Goal: Entertainment & Leisure: Consume media (video, audio)

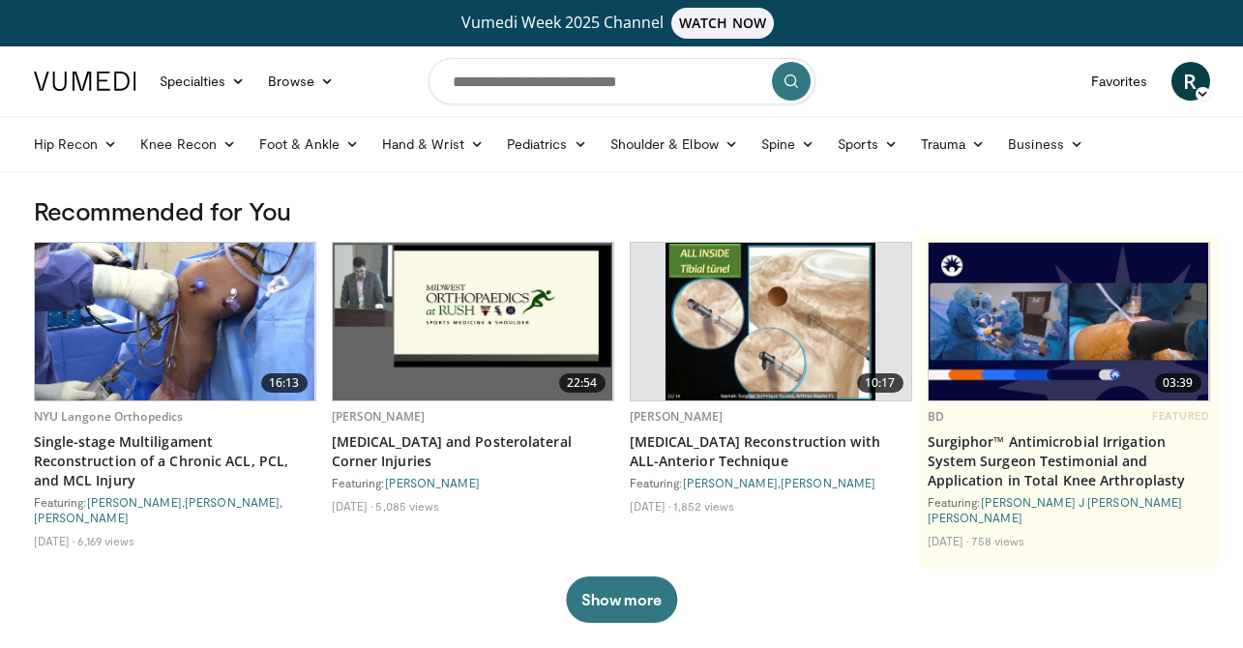
click at [485, 315] on img at bounding box center [473, 322] width 280 height 158
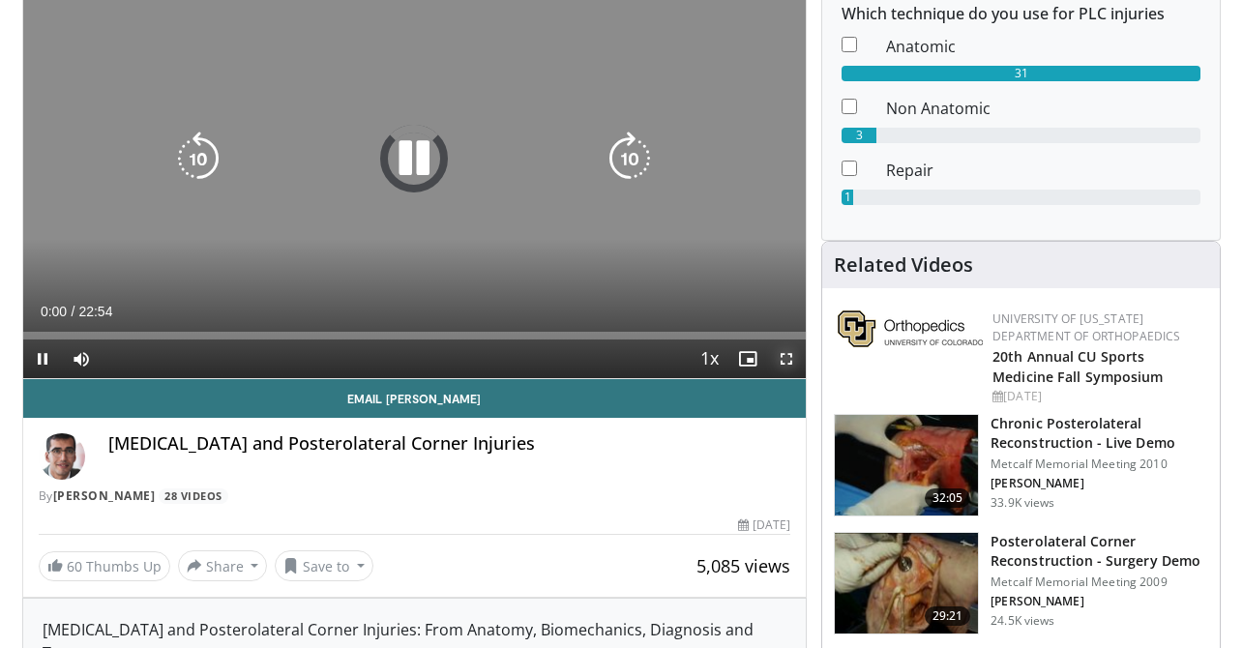
click at [783, 363] on span "Video Player" at bounding box center [786, 358] width 39 height 39
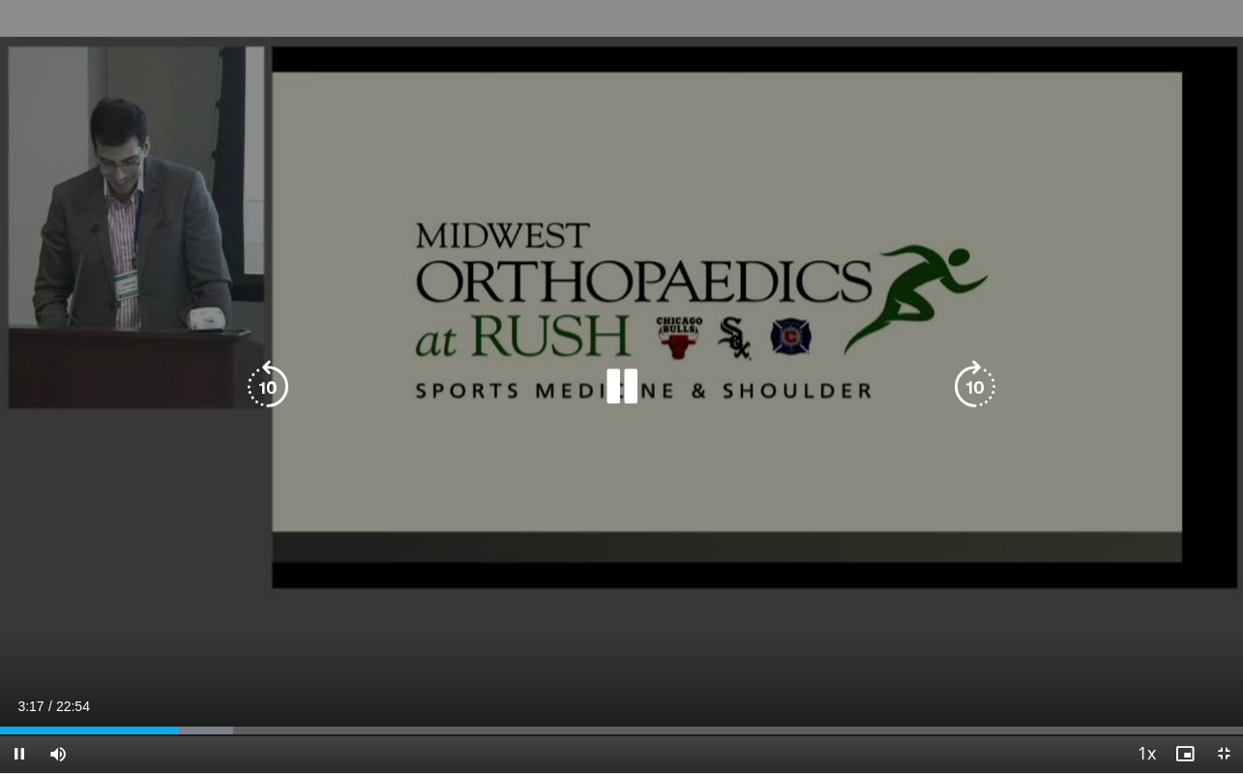
click at [984, 391] on icon "Video Player" at bounding box center [975, 387] width 54 height 54
click at [975, 395] on icon "Video Player" at bounding box center [975, 387] width 54 height 54
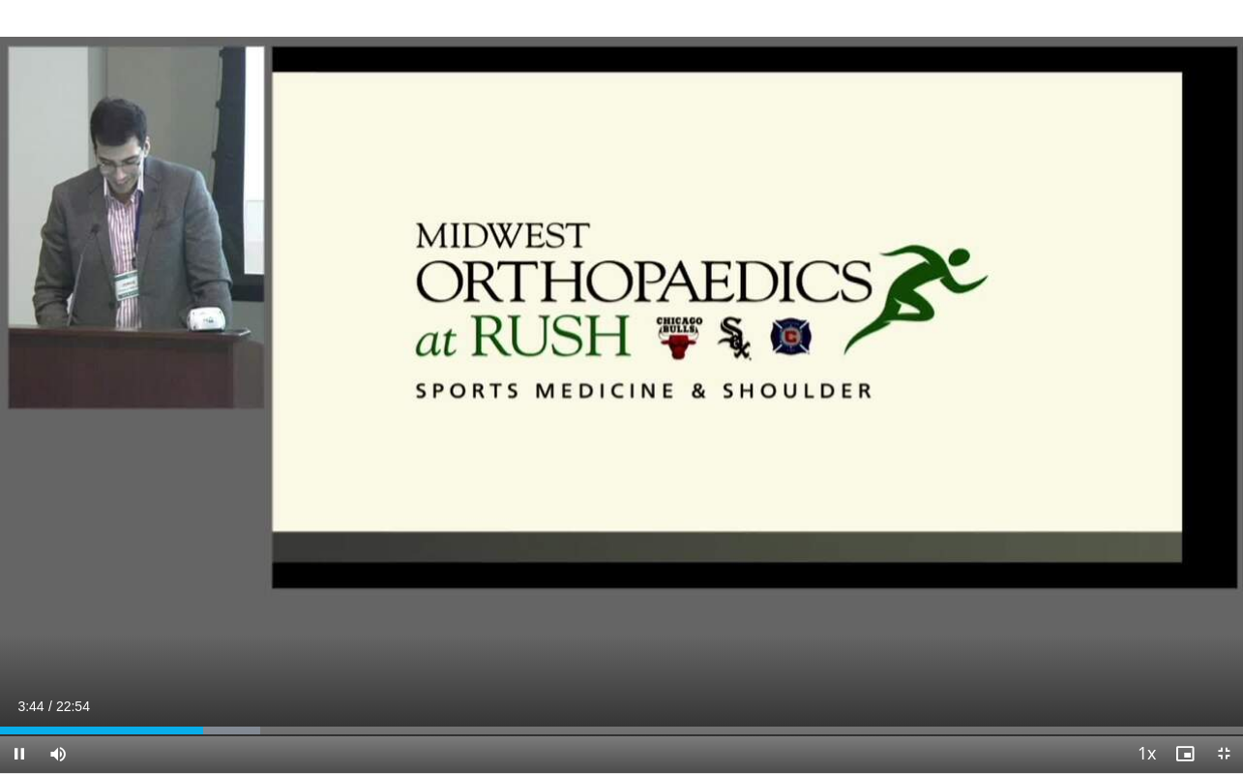
click at [838, 432] on div "20 seconds Tap to unmute" at bounding box center [621, 386] width 1243 height 773
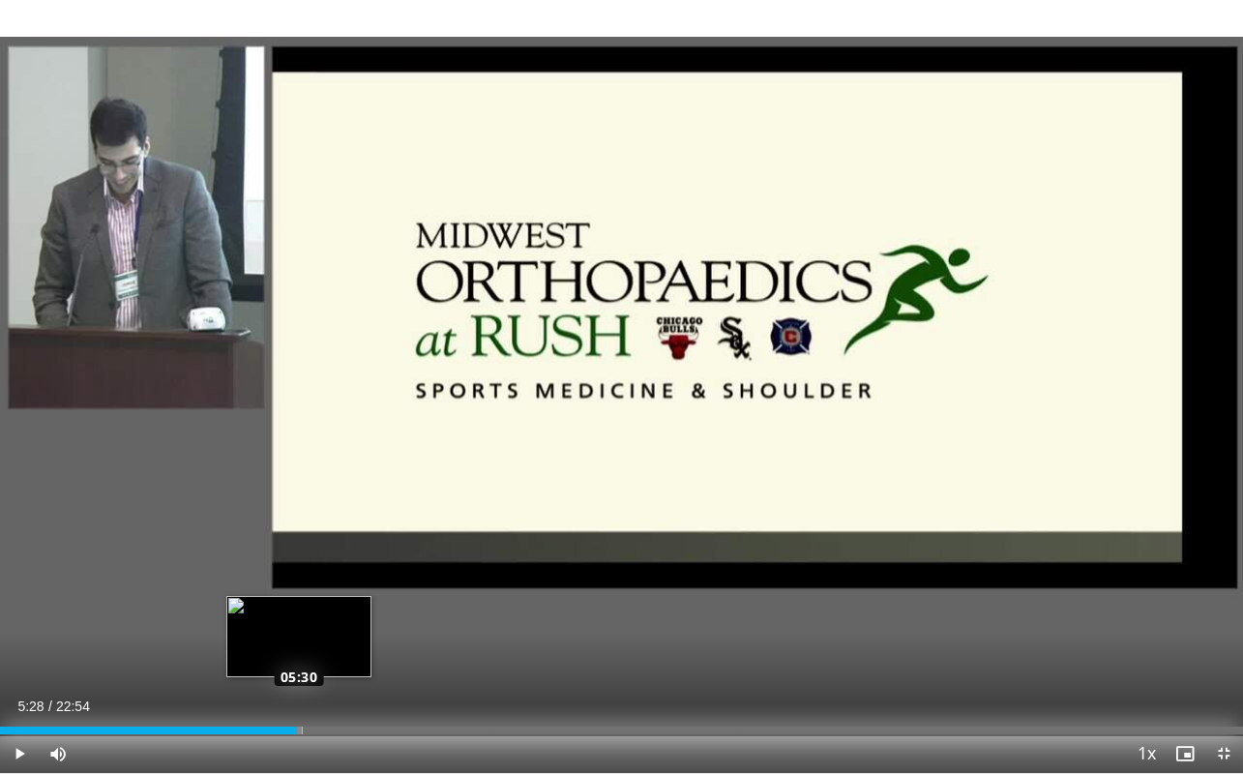
click at [297, 647] on div "05:28" at bounding box center [148, 730] width 297 height 8
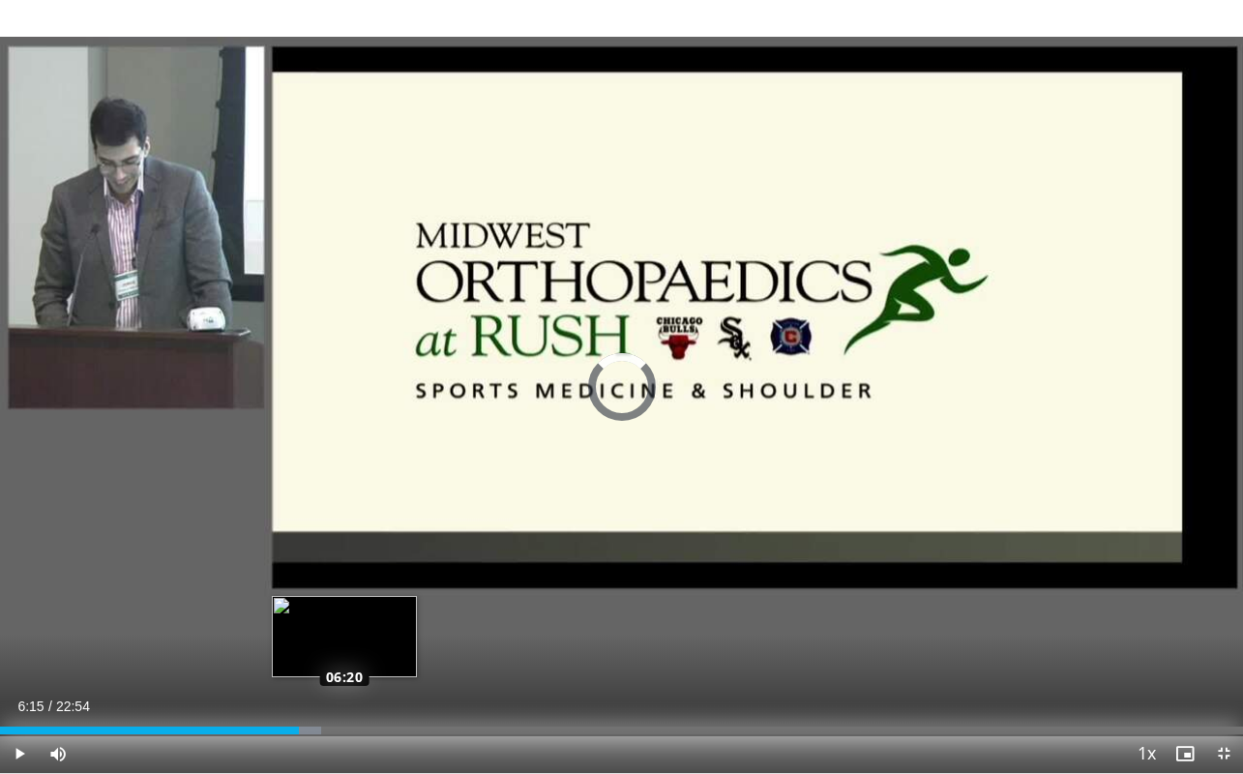
click at [339, 647] on div "Loaded : 25.80% 06:15 06:20" at bounding box center [621, 730] width 1243 height 8
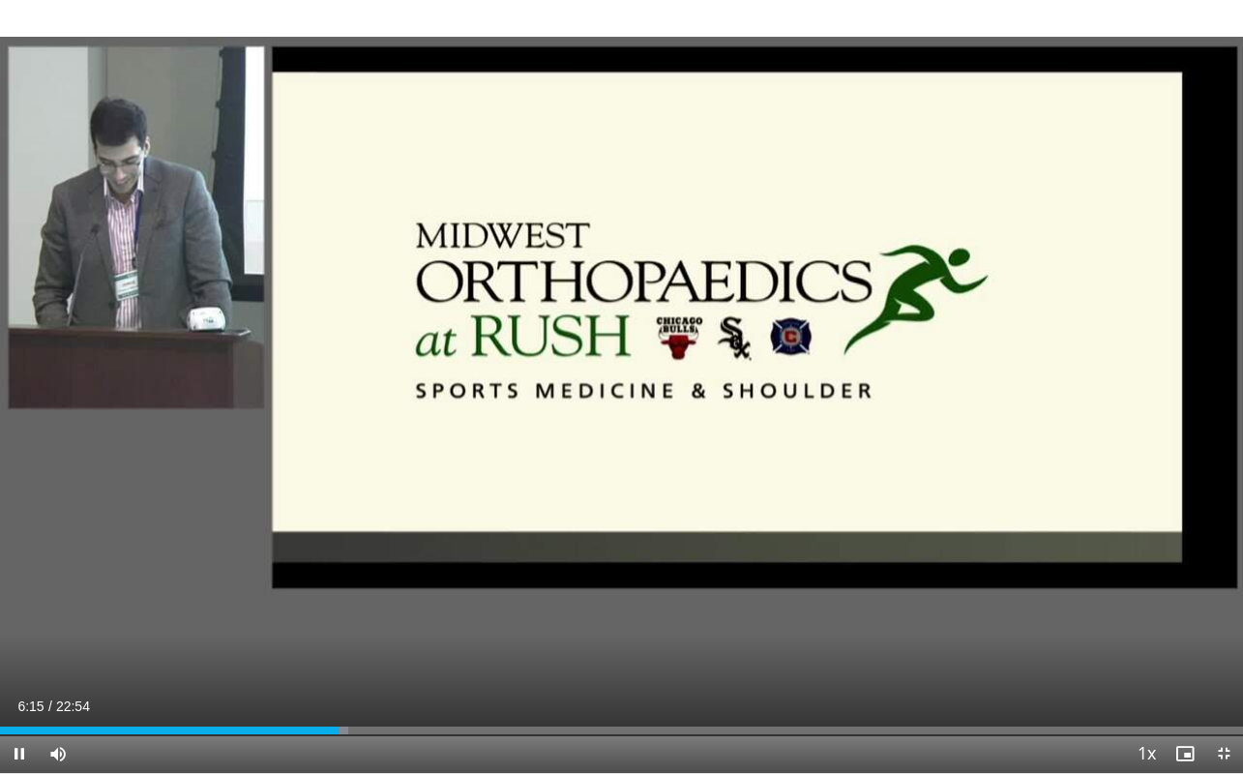
click at [380, 647] on div "Current Time 6:15 / Duration 22:54 Pause Skip Backward Skip Forward Mute Loaded…" at bounding box center [621, 753] width 1243 height 39
click at [428, 647] on div "Loaded : 30.96% 07:53 07:53" at bounding box center [621, 730] width 1243 height 8
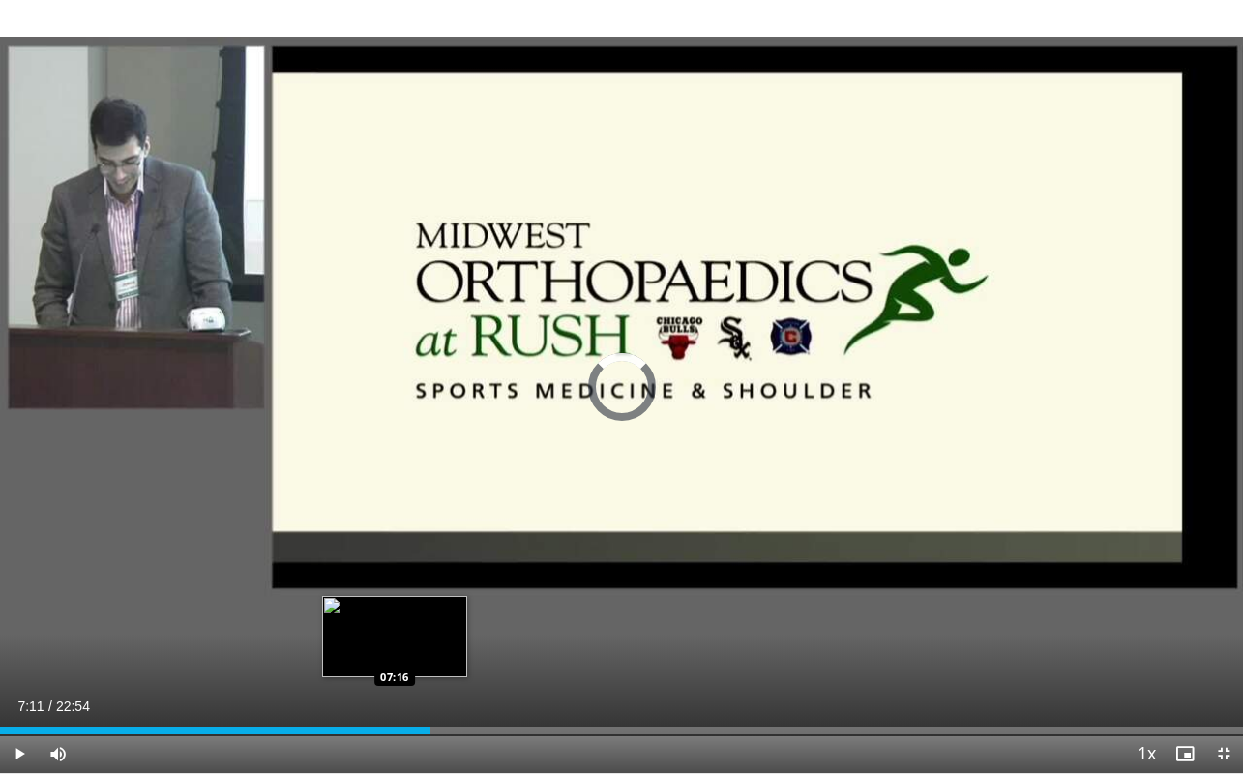
click at [390, 647] on div "Loaded : 0.00% 07:11 07:16" at bounding box center [621, 730] width 1243 height 8
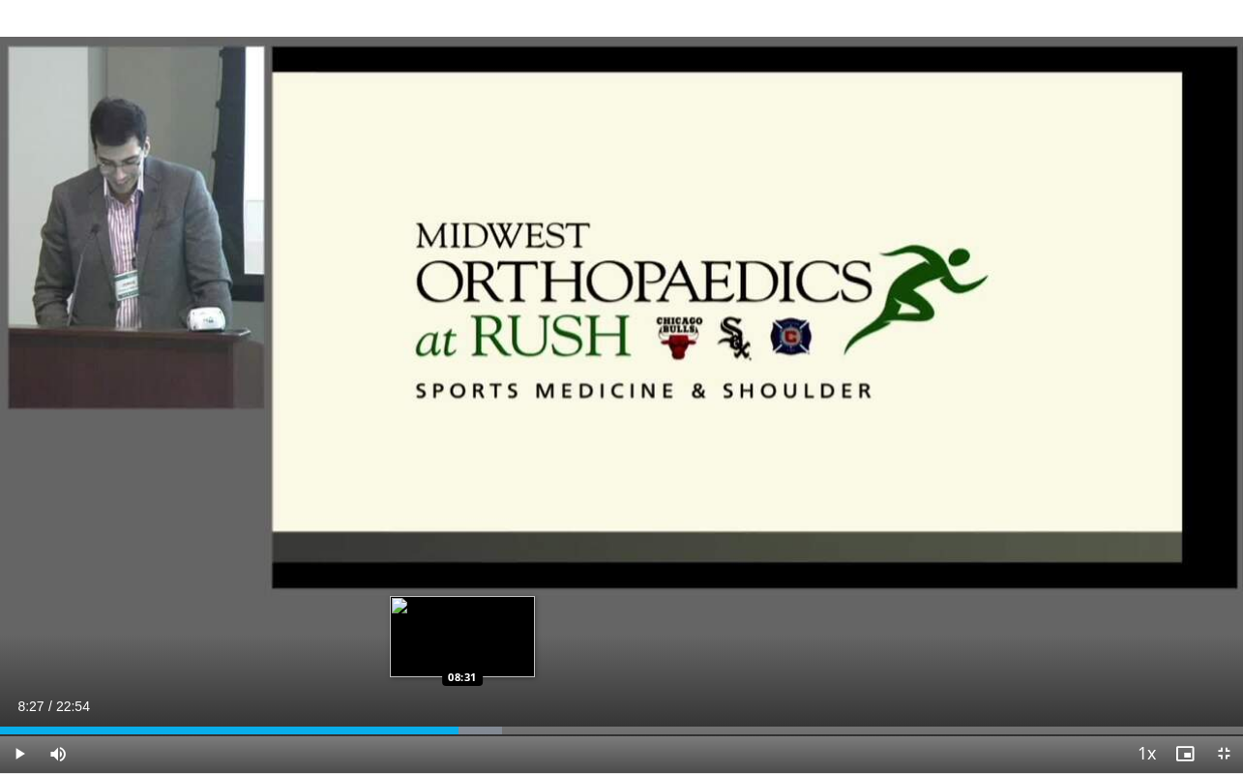
click at [458, 647] on div "Progress Bar" at bounding box center [458, 730] width 88 height 8
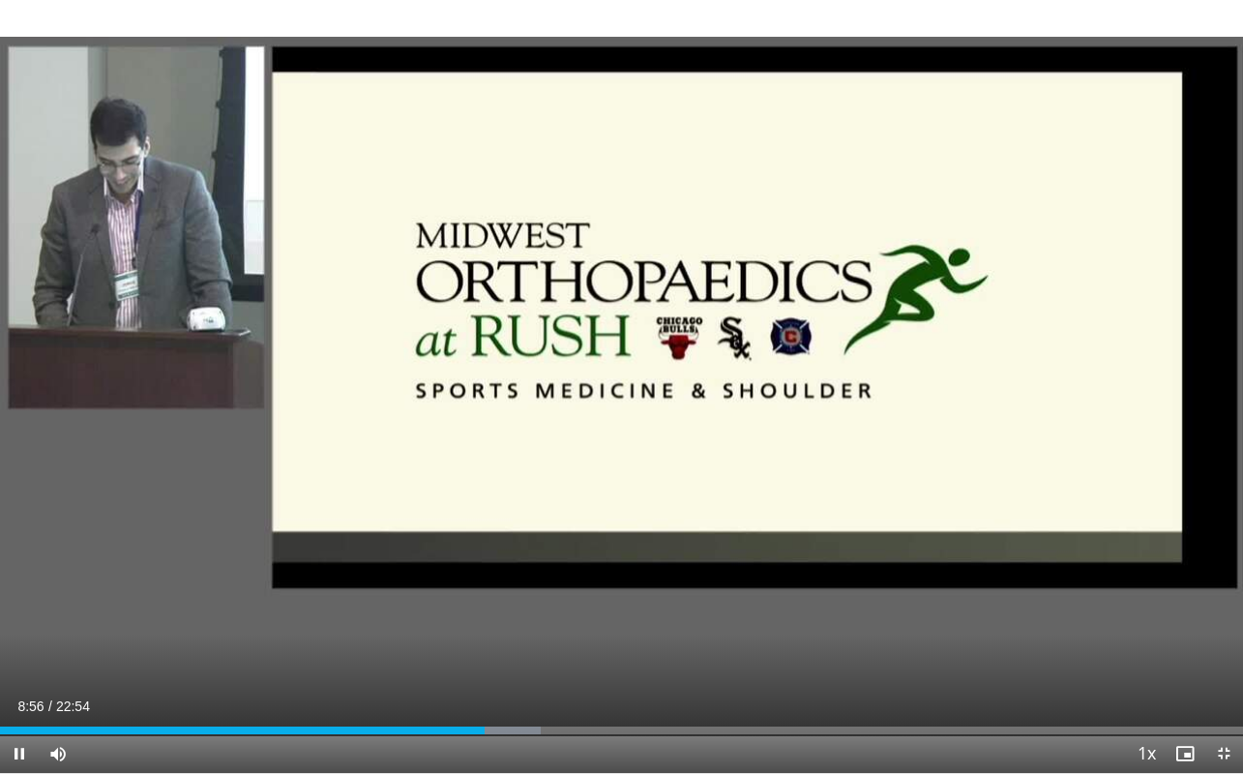
click at [517, 647] on div "Current Time 8:56 / Duration 22:54 Pause Skip Backward Skip Forward Mute Loaded…" at bounding box center [621, 753] width 1243 height 39
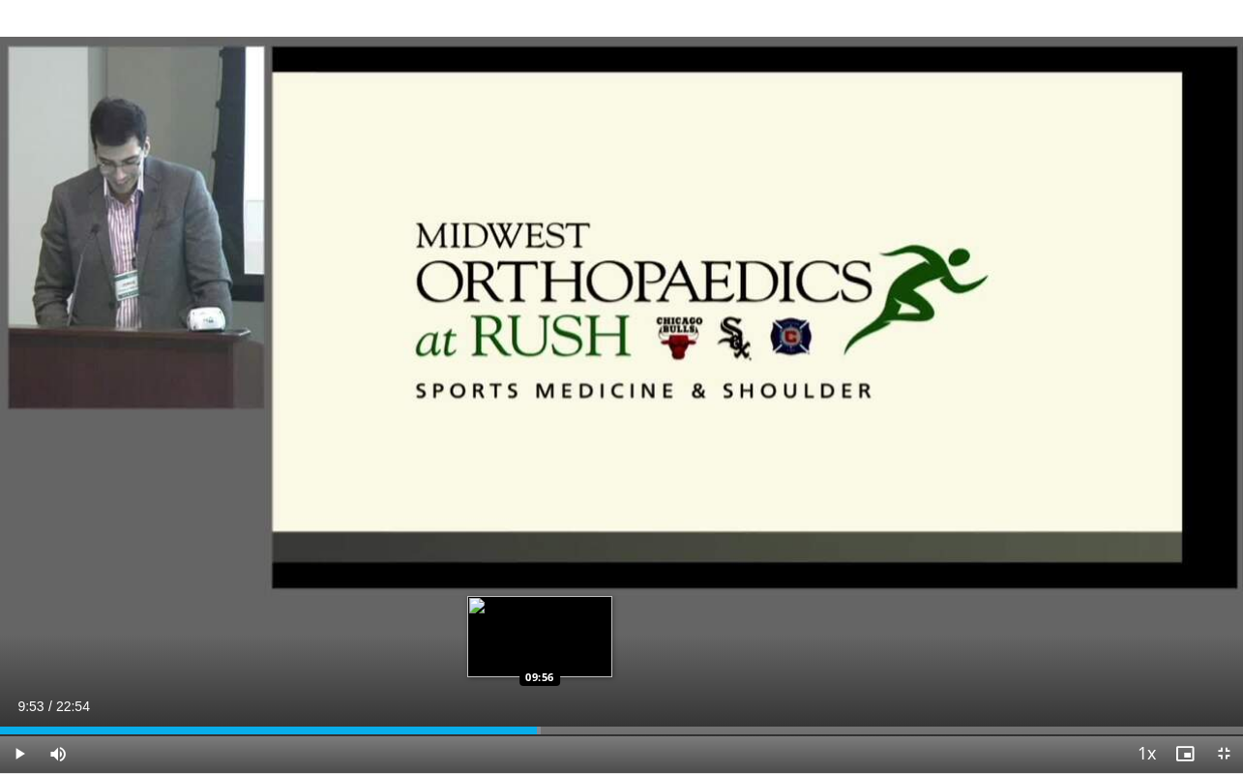
click at [537, 647] on div "Progress Bar" at bounding box center [498, 730] width 84 height 8
click at [601, 647] on div "Current Time 9:54 / Duration 22:54 Pause Skip Backward Skip Forward Mute Loaded…" at bounding box center [621, 753] width 1243 height 39
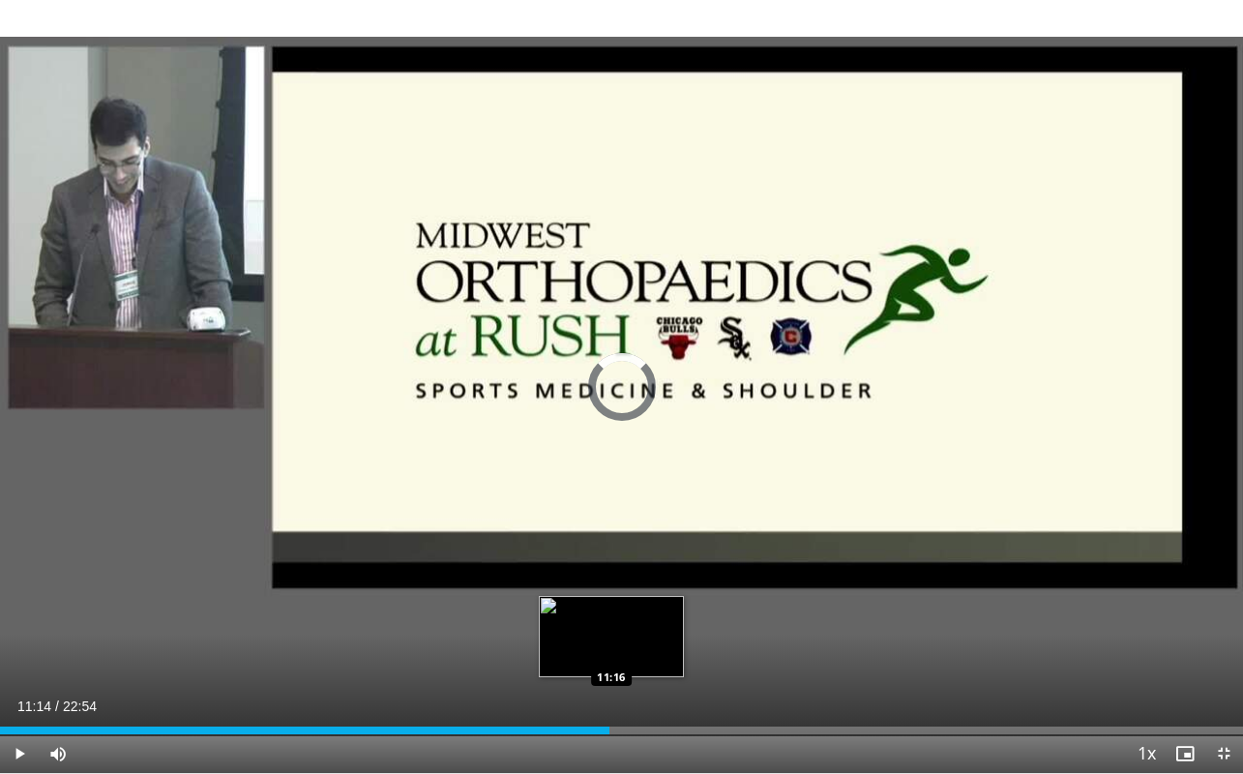
click at [609, 647] on div "11:14" at bounding box center [304, 730] width 609 height 8
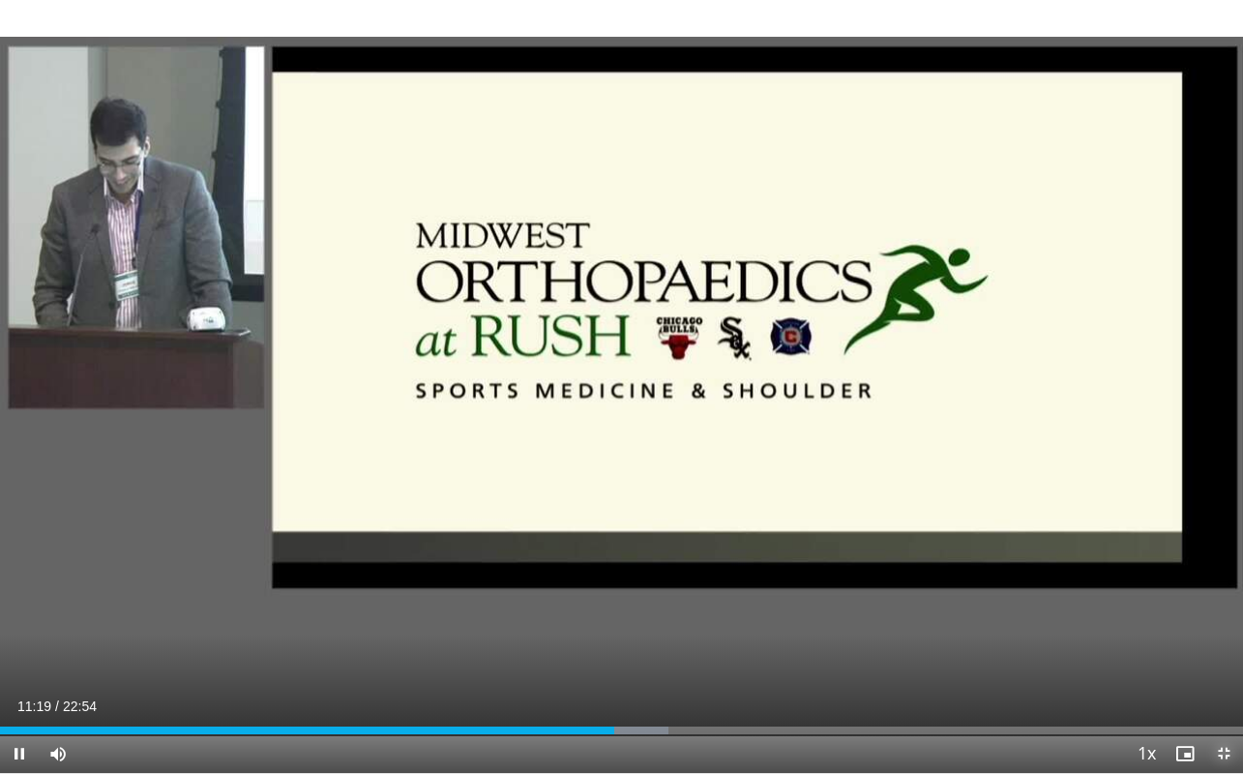
click at [1224, 647] on span "Video Player" at bounding box center [1223, 753] width 39 height 39
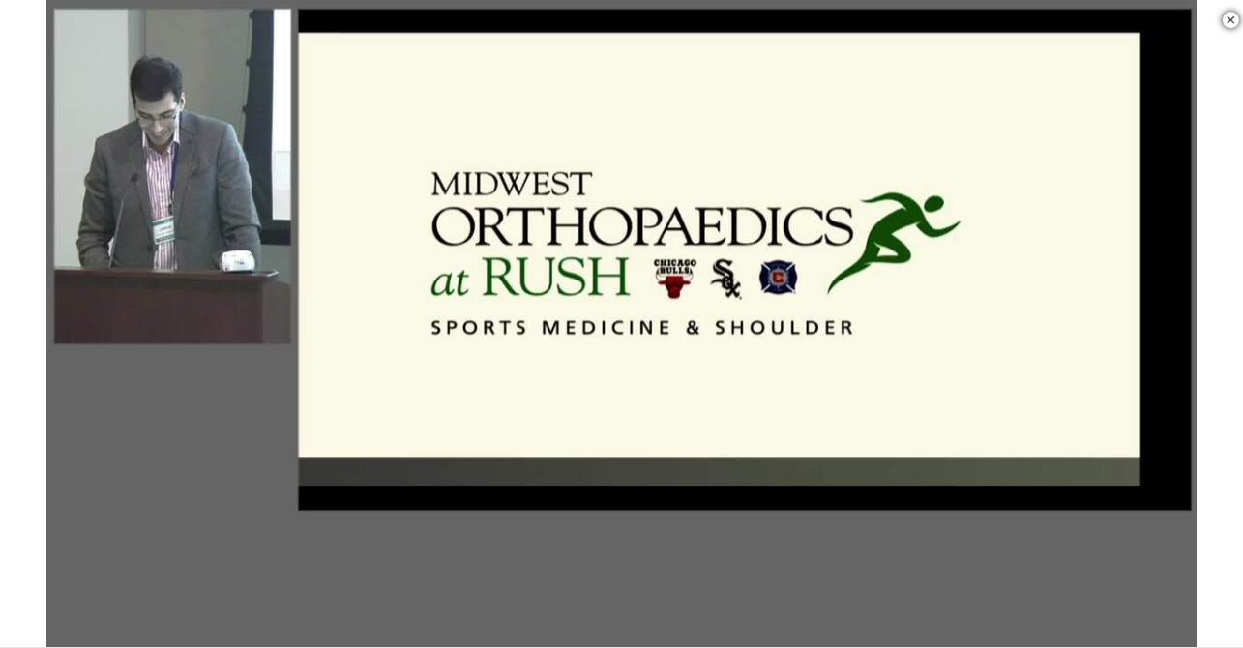
scroll to position [2024, 0]
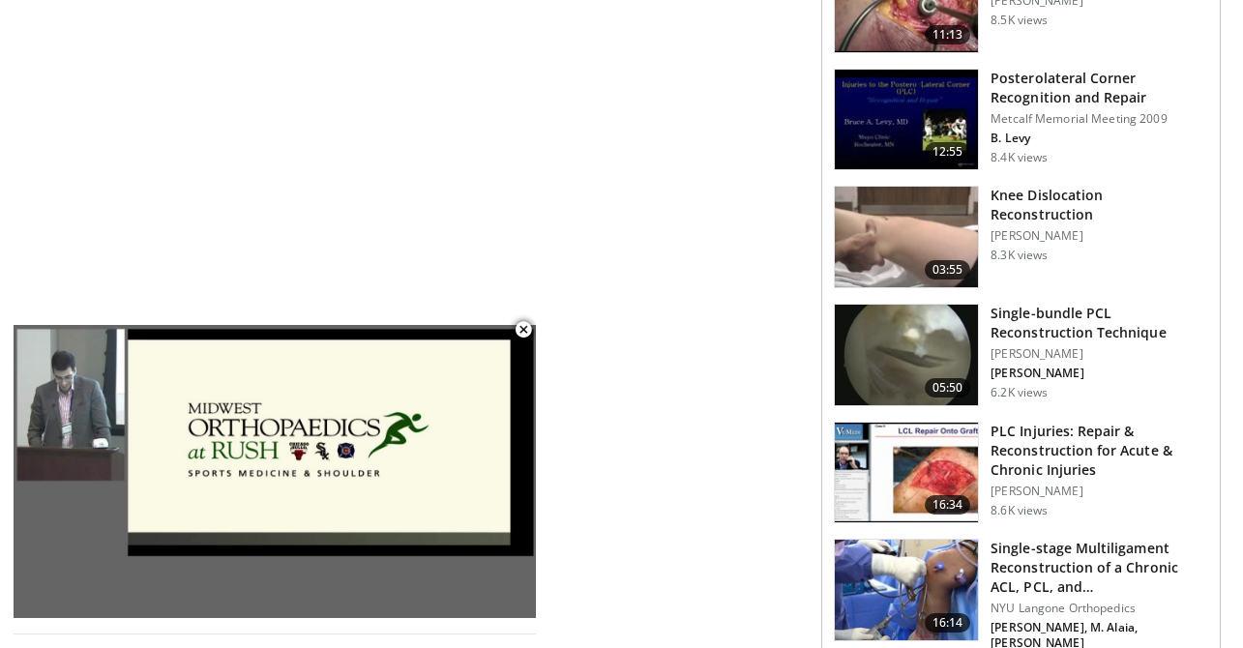
click at [899, 355] on img at bounding box center [906, 355] width 143 height 101
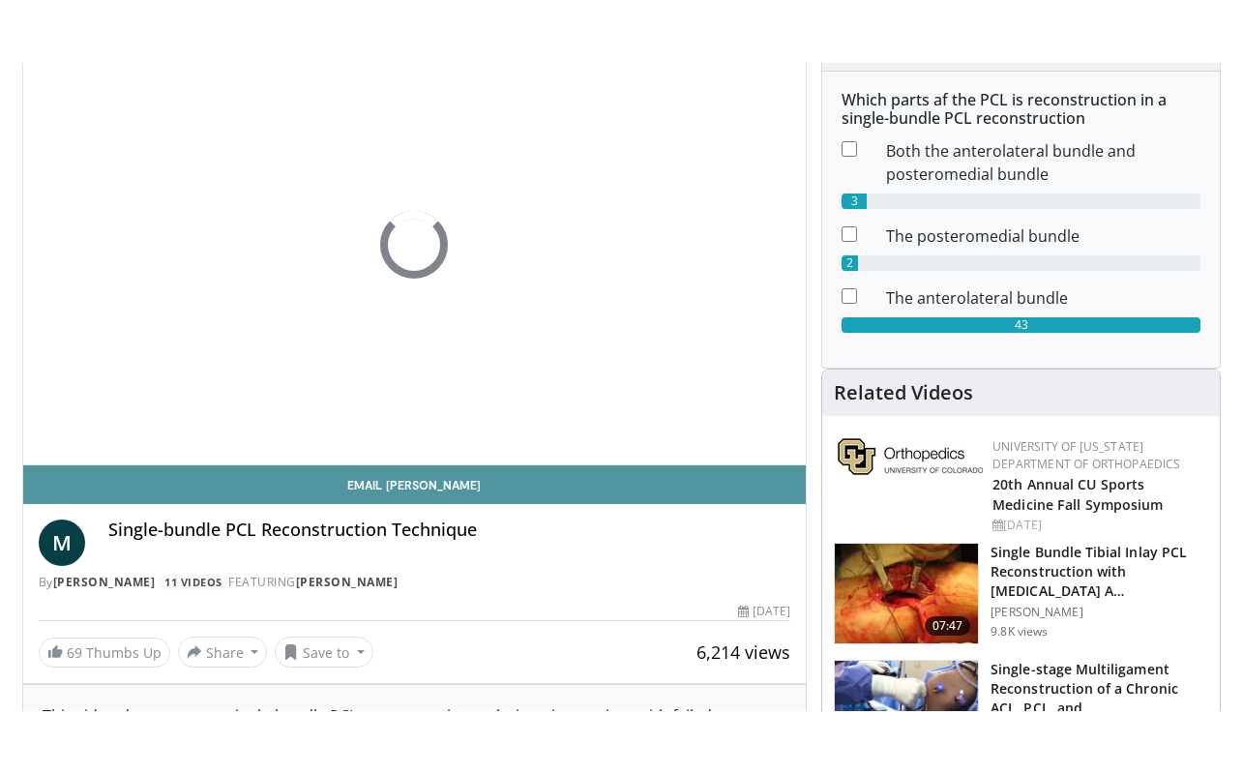
scroll to position [237, 0]
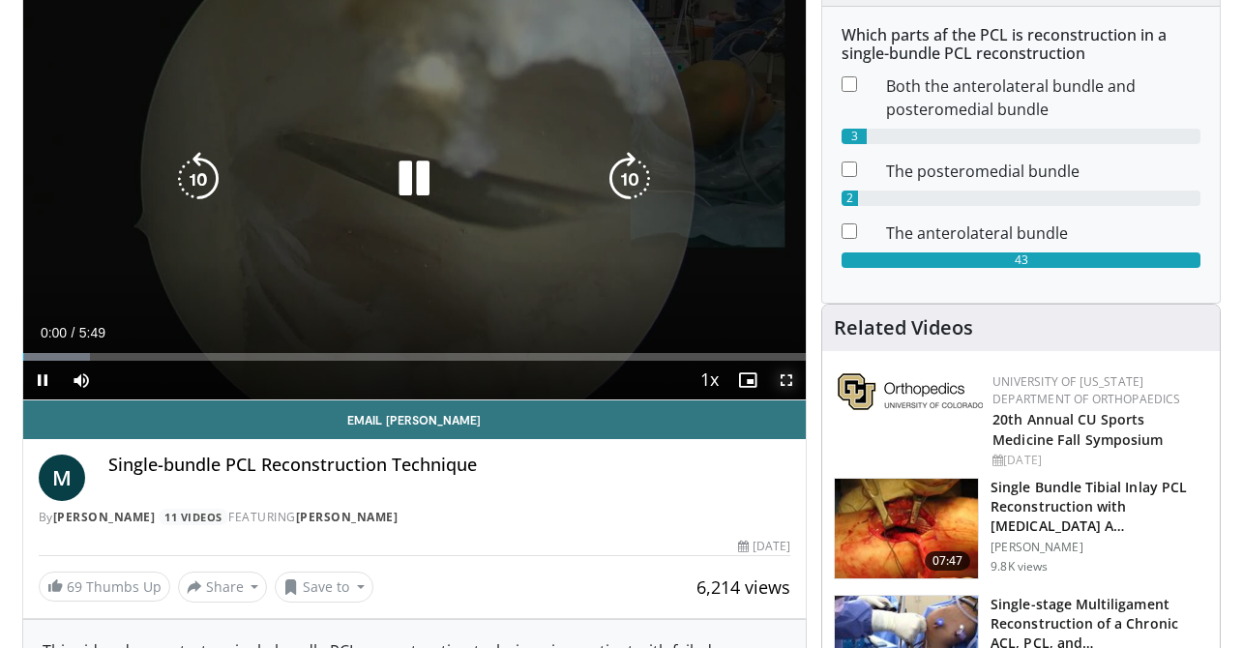
click at [791, 385] on span "Video Player" at bounding box center [786, 380] width 39 height 39
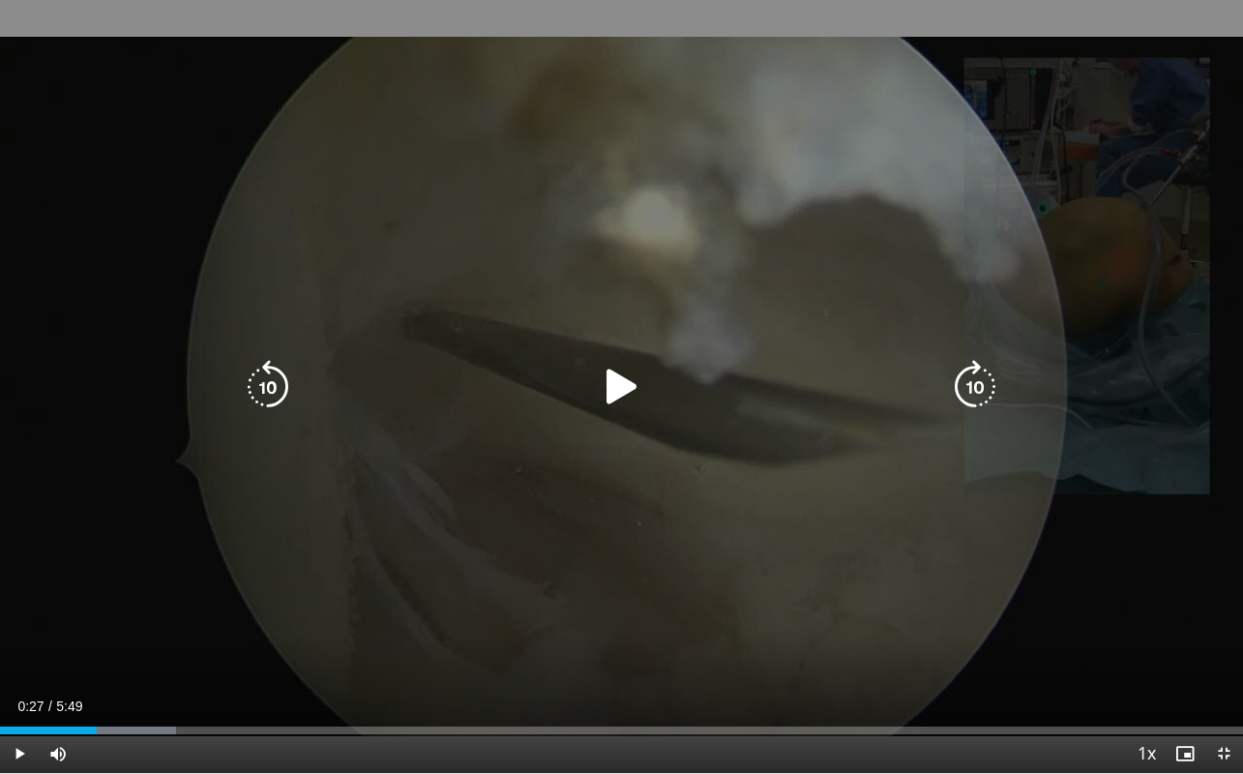
click at [109, 647] on div "Current Time 0:27 / Duration 5:49 Play Skip Backward Skip Forward Mute Loaded :…" at bounding box center [621, 753] width 1243 height 39
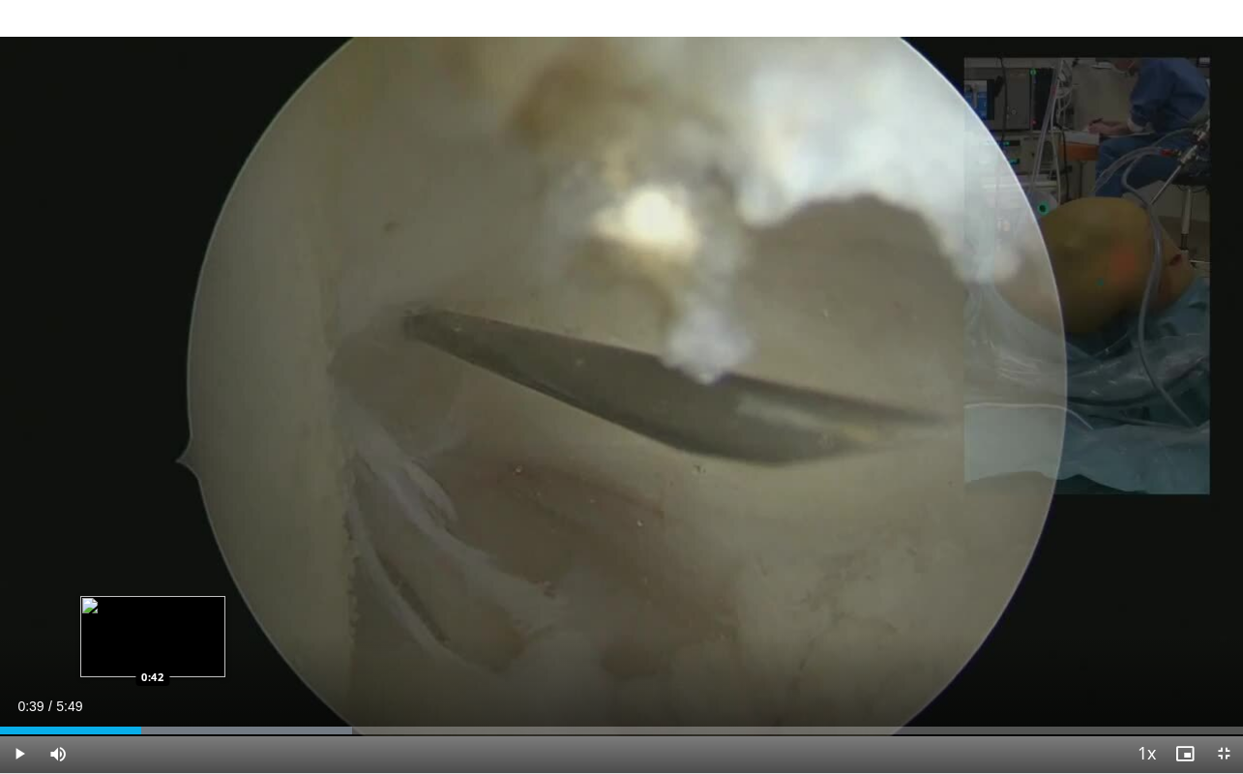
click at [141, 647] on div "0:39" at bounding box center [70, 730] width 141 height 8
click at [163, 647] on div "Progress Bar" at bounding box center [213, 730] width 348 height 8
click at [179, 647] on div "Progress Bar" at bounding box center [213, 730] width 348 height 8
click at [181, 647] on div "0:50" at bounding box center [90, 730] width 181 height 8
click at [218, 647] on div "1:01" at bounding box center [109, 730] width 218 height 8
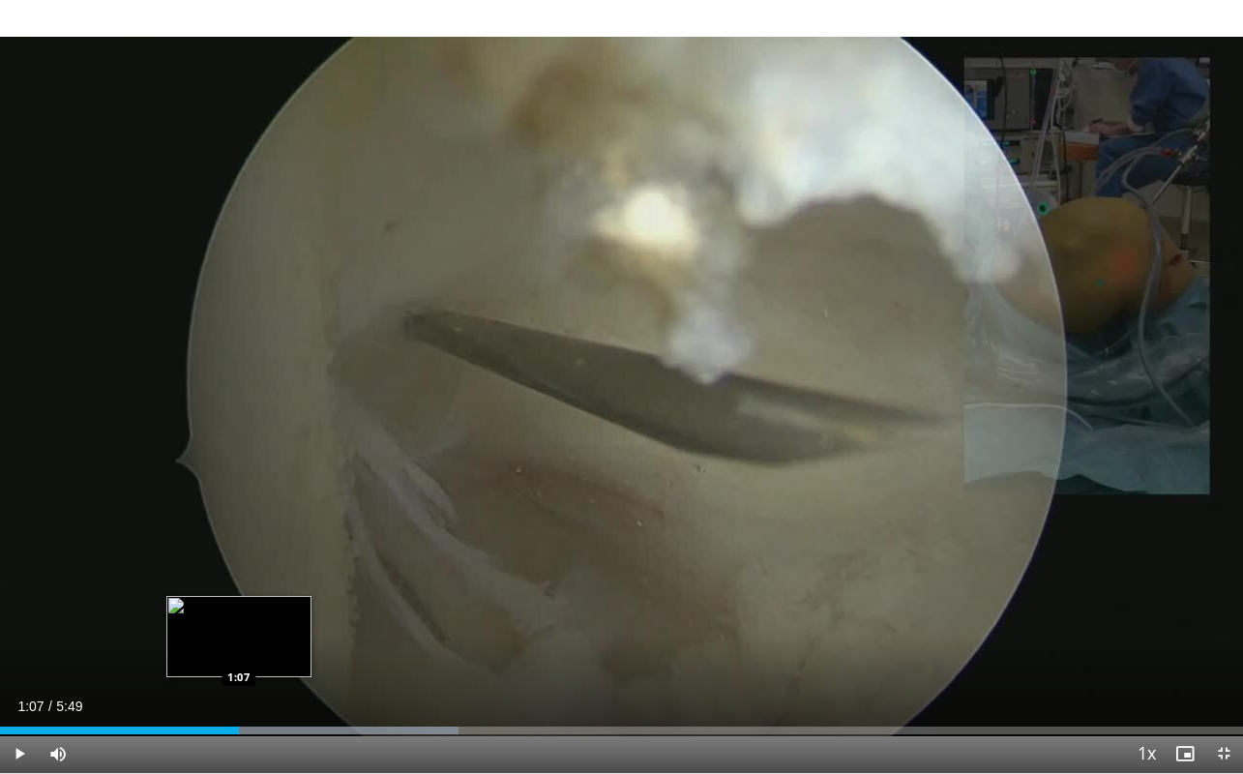
click at [239, 647] on div "1:07" at bounding box center [119, 730] width 239 height 8
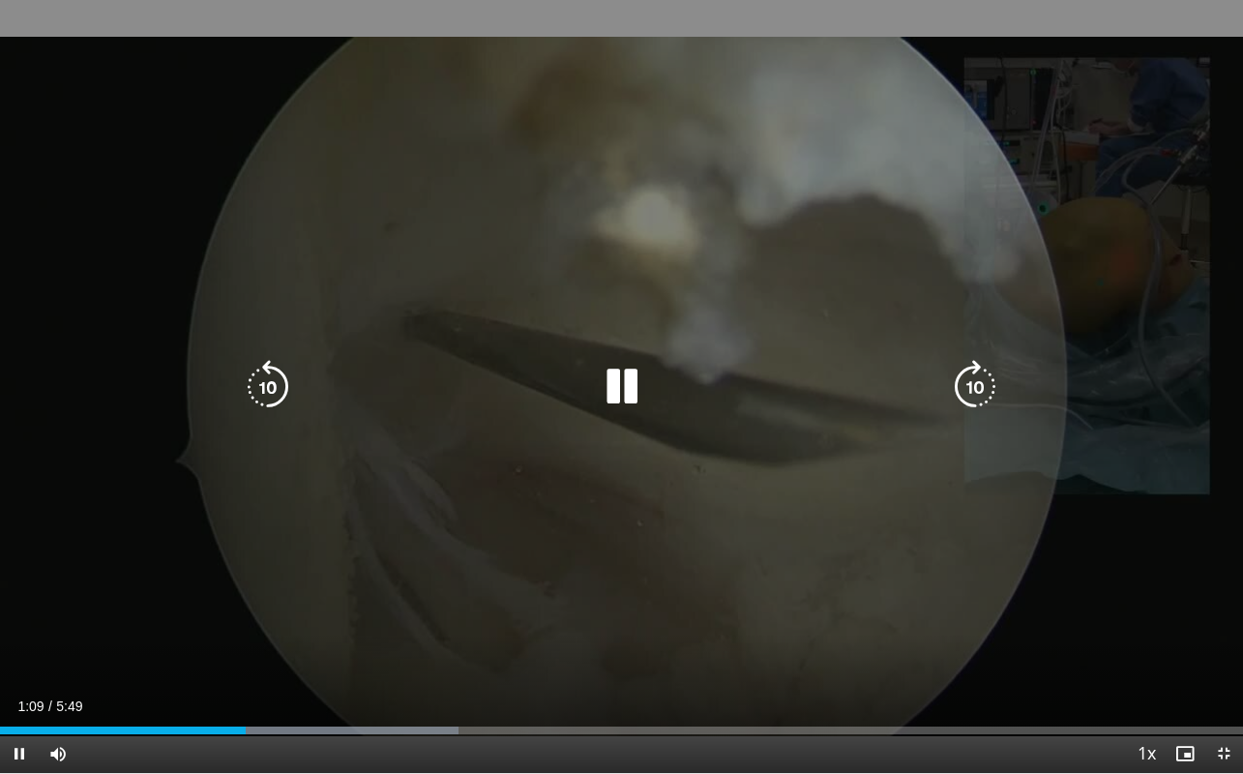
click at [265, 647] on div "Current Time 1:09 / Duration 5:49 Pause Skip Backward Skip Forward Mute Loaded …" at bounding box center [621, 753] width 1243 height 39
click at [285, 647] on div "Current Time 1:13 / Duration 5:49 Pause Skip Backward Skip Forward Mute Loaded …" at bounding box center [621, 753] width 1243 height 39
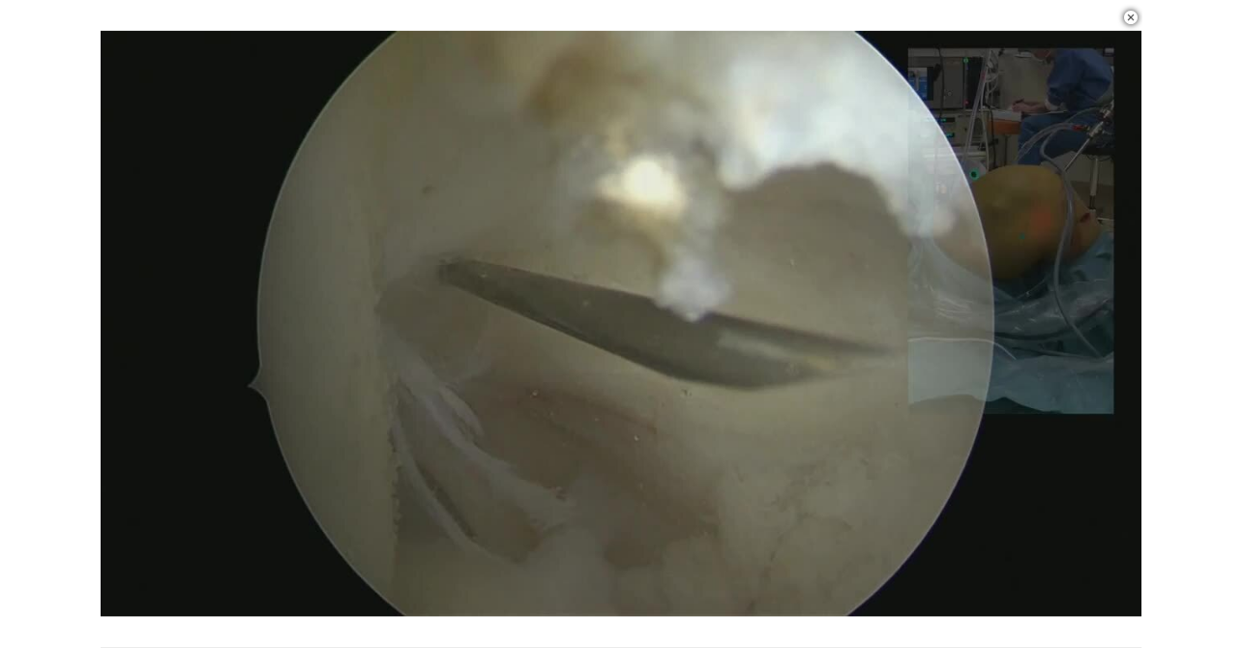
scroll to position [678, 0]
